Goal: Information Seeking & Learning: Learn about a topic

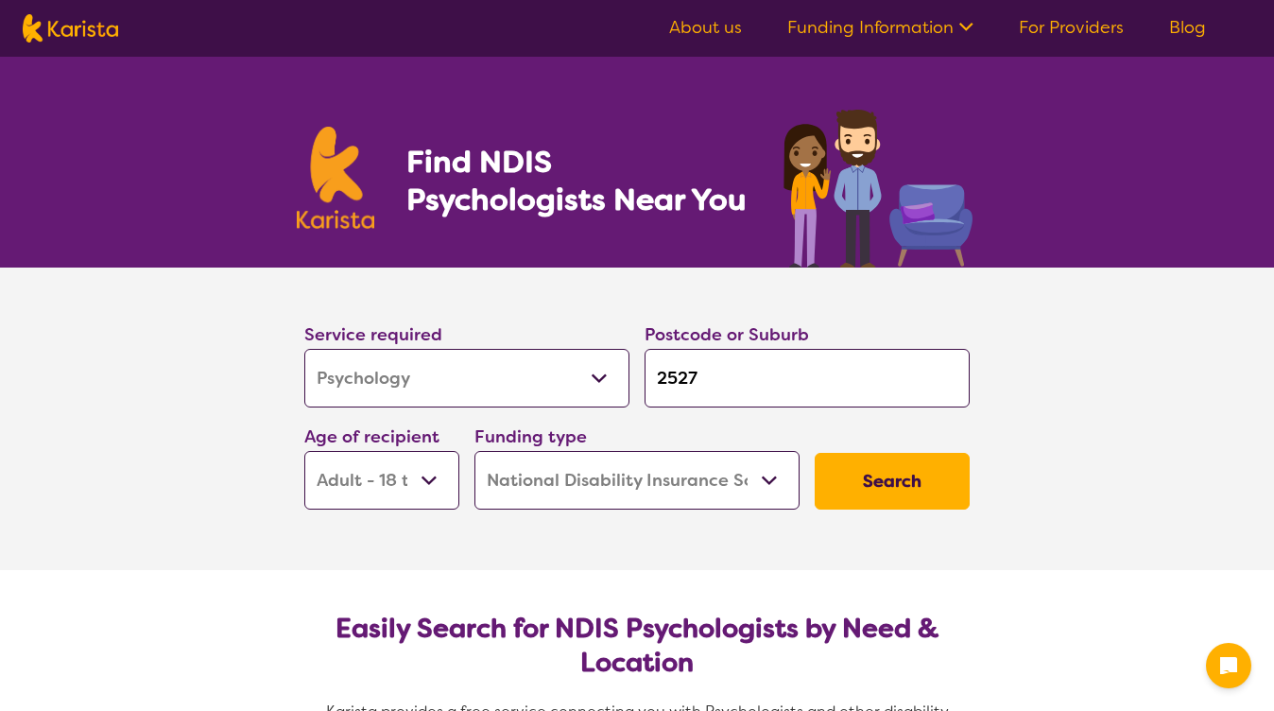
select select "Psychology"
select select "AD"
select select "NDIS"
select select "Psychology"
select select "AD"
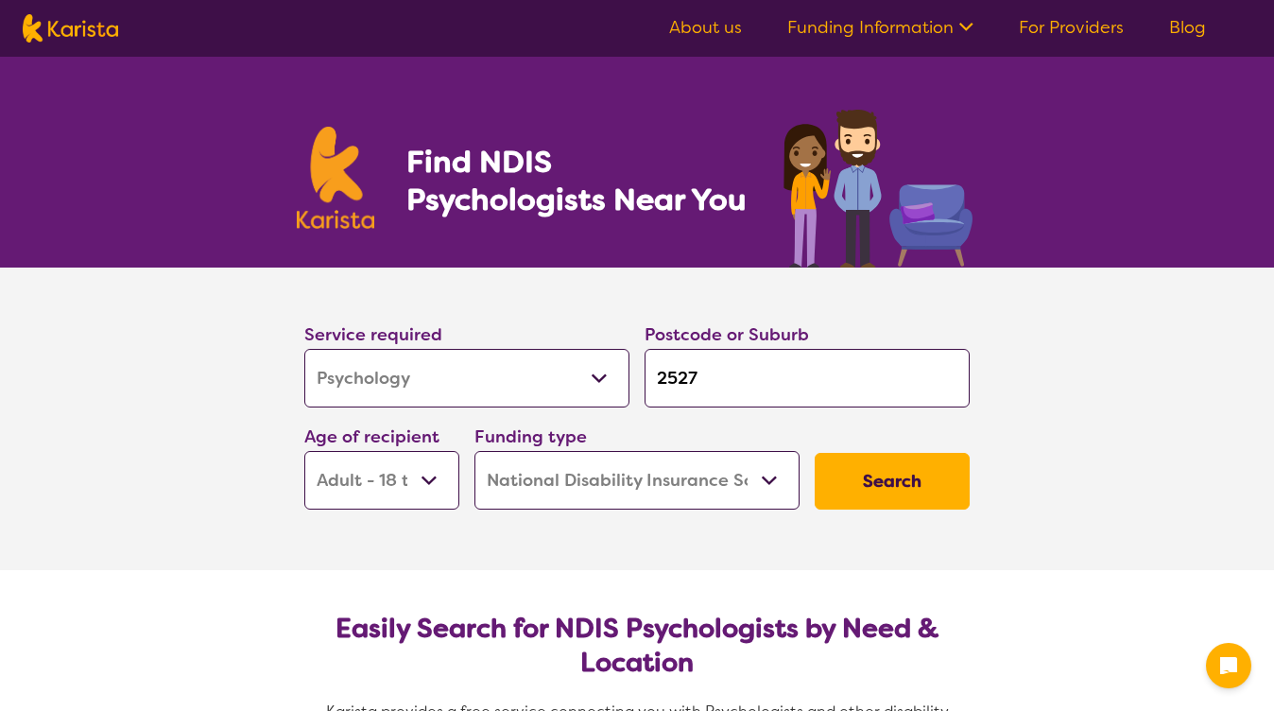
select select "NDIS"
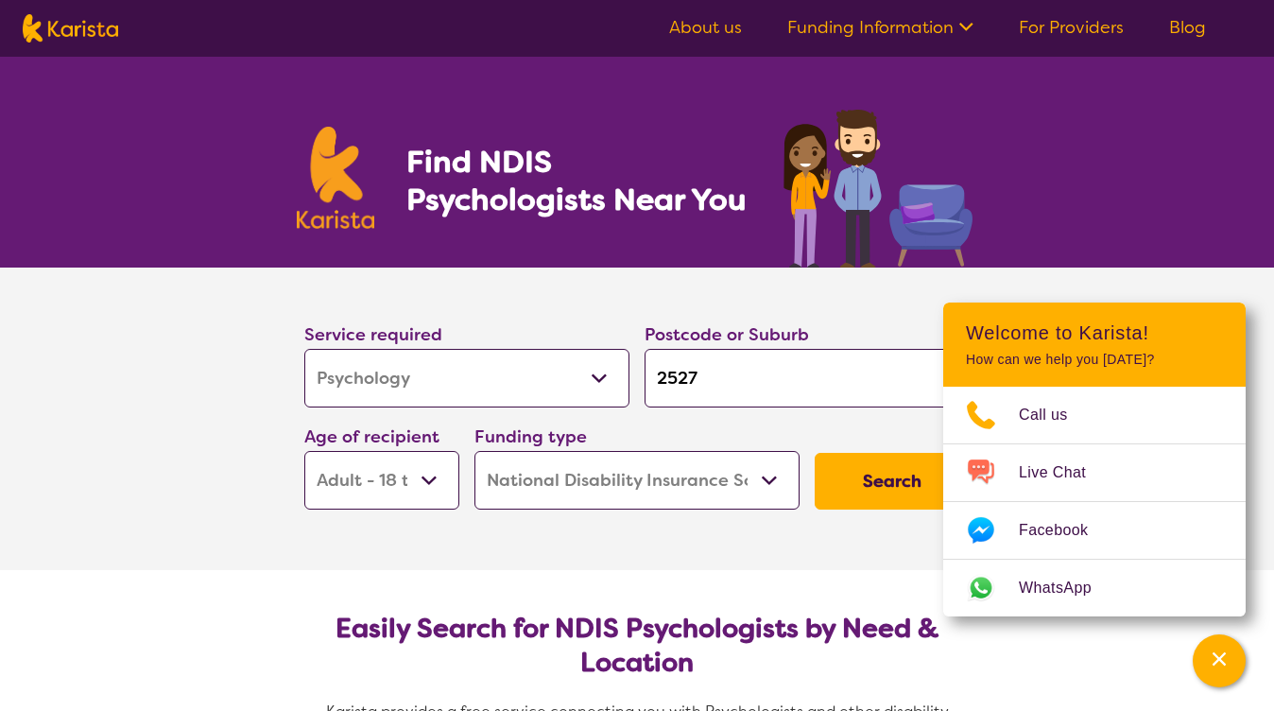
click at [888, 483] on button "Search" at bounding box center [892, 481] width 155 height 57
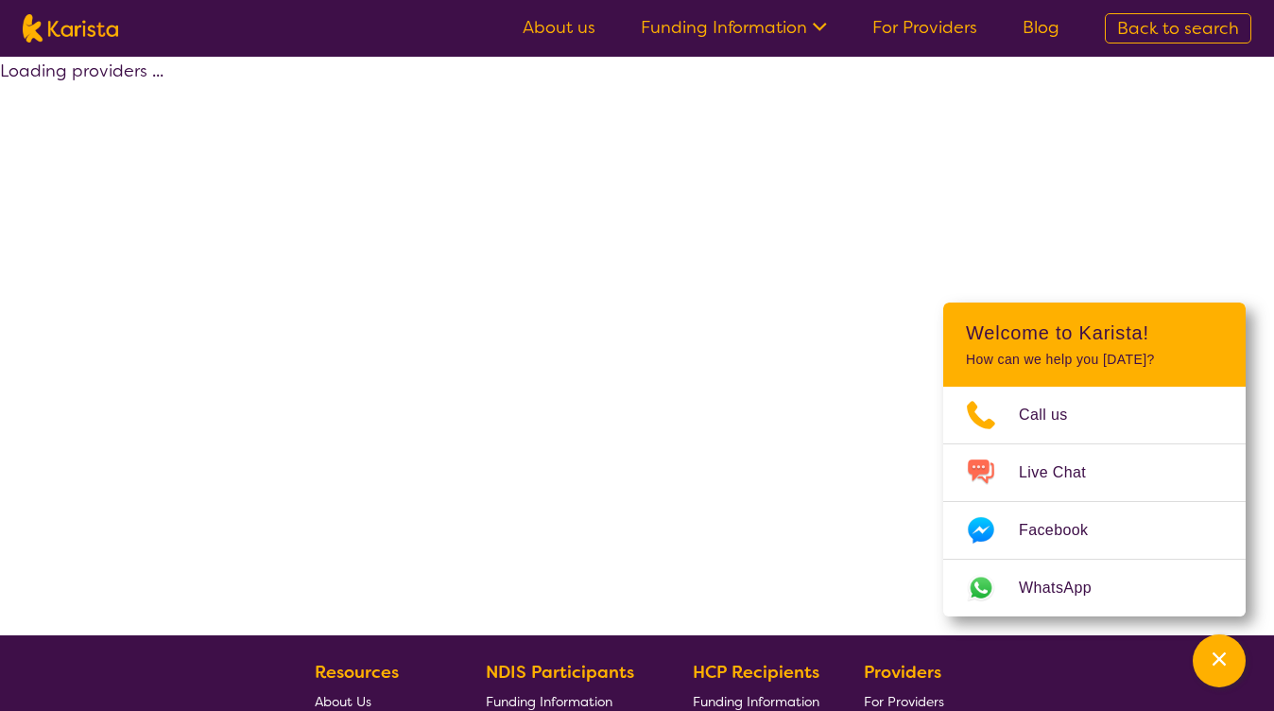
select select "by_score"
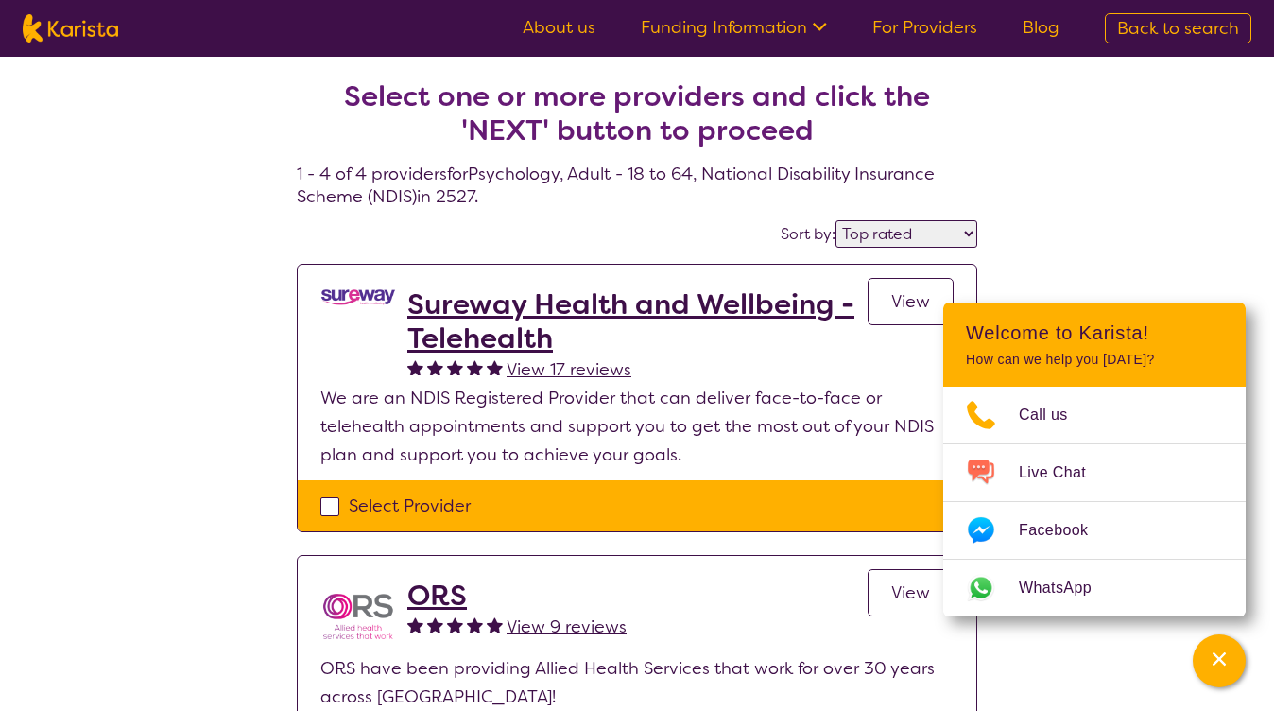
click at [896, 314] on link "View" at bounding box center [911, 301] width 86 height 47
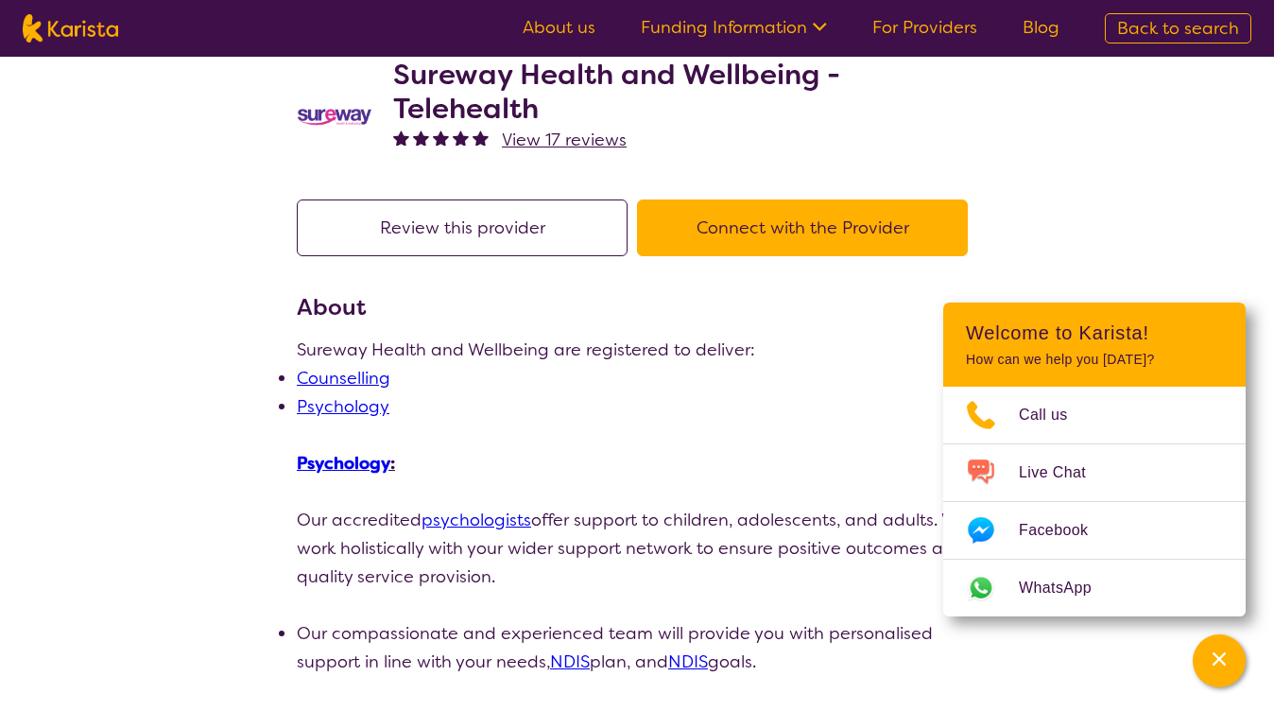
scroll to position [61, 0]
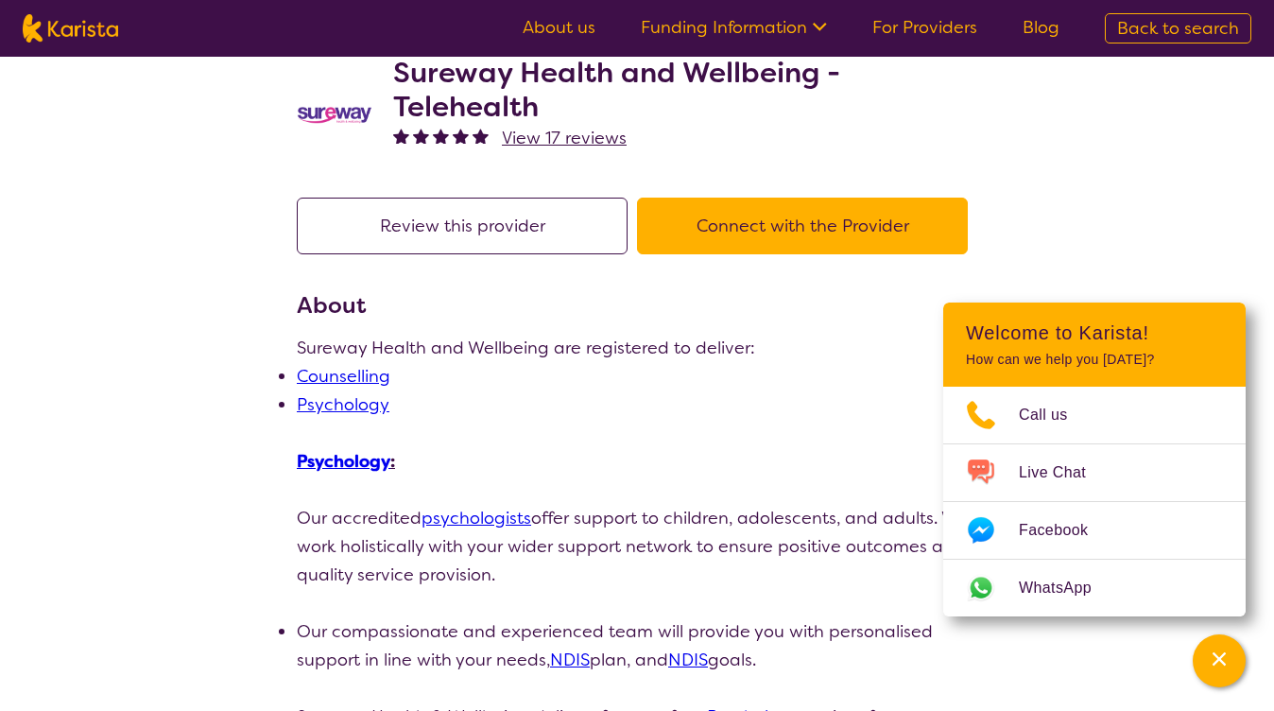
click at [341, 402] on link "Psychology" at bounding box center [343, 404] width 93 height 23
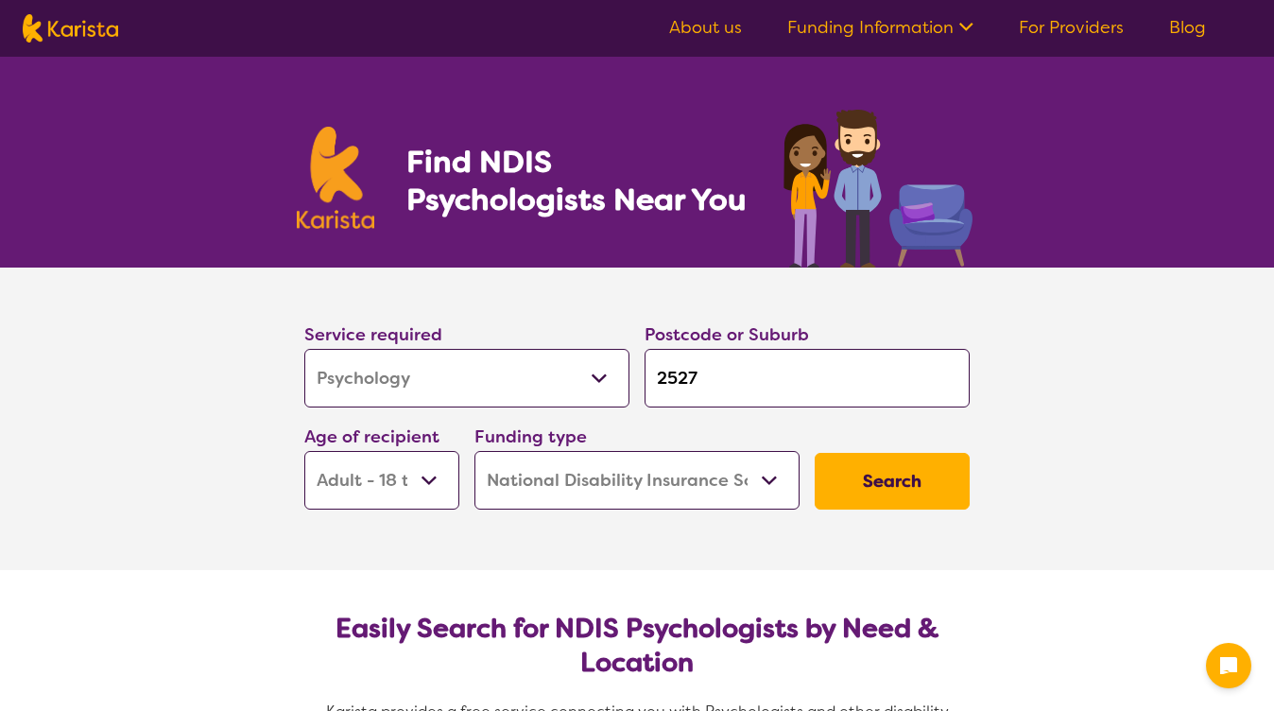
select select "Psychology"
select select "AD"
select select "NDIS"
select select "Psychology"
select select "AD"
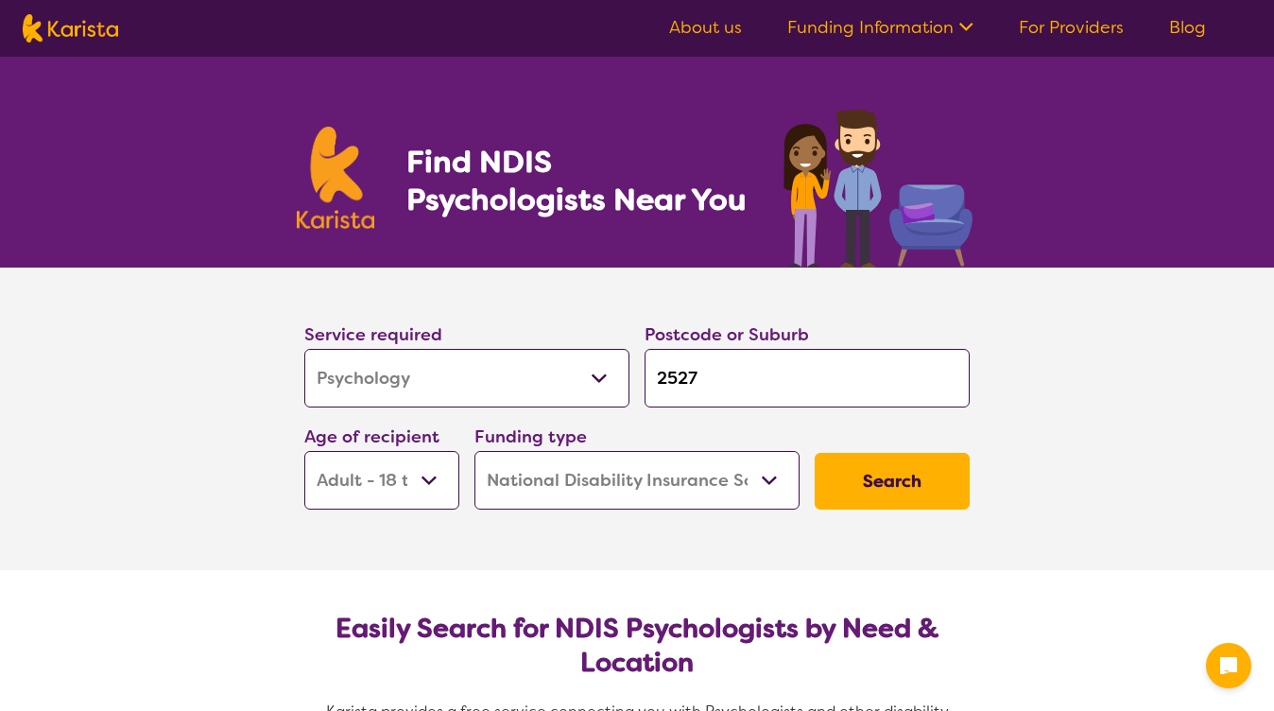
select select "NDIS"
